Goal: Find specific page/section: Find specific page/section

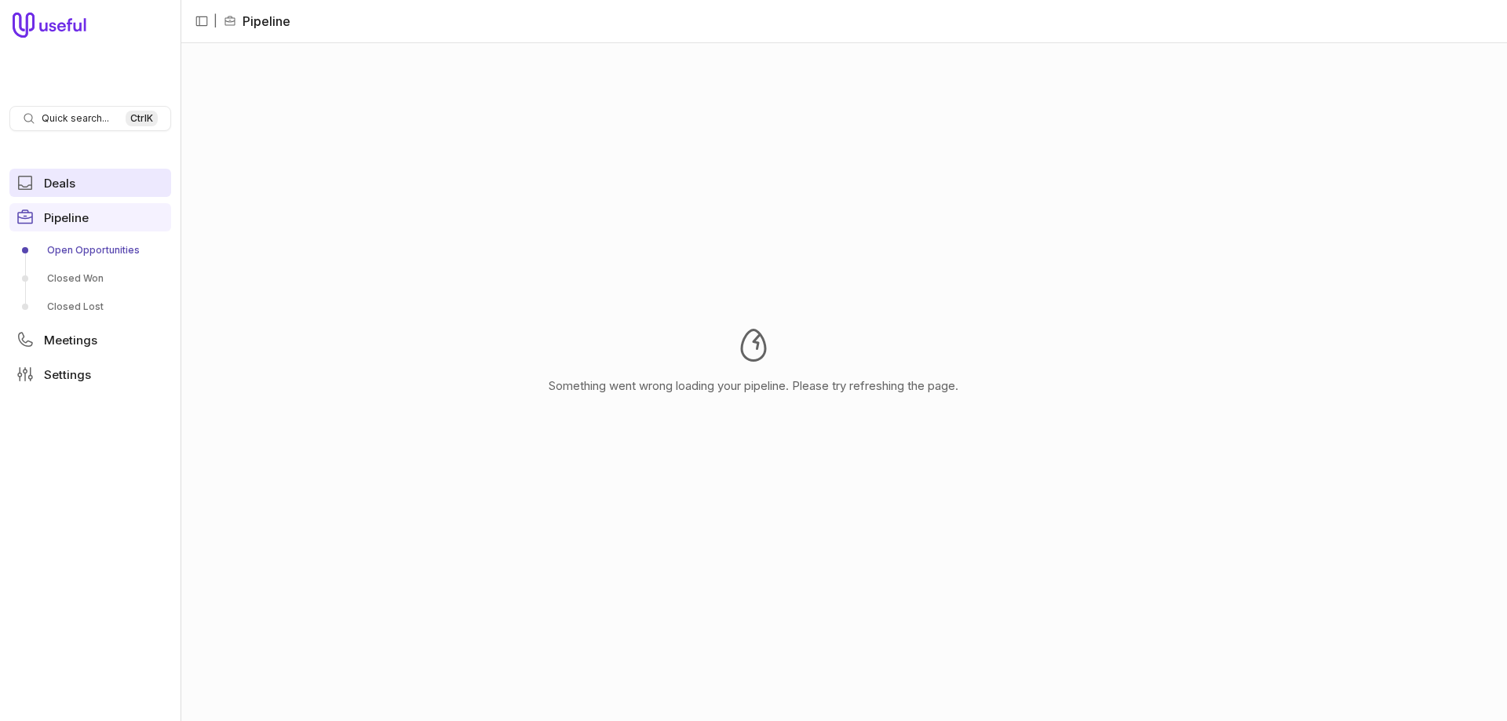
click at [74, 191] on link "Deals" at bounding box center [90, 183] width 162 height 28
click at [341, 249] on div "Something went wrong loading your pipeline. Please try refreshing the page." at bounding box center [753, 360] width 1507 height 721
